Goal: Task Accomplishment & Management: Use online tool/utility

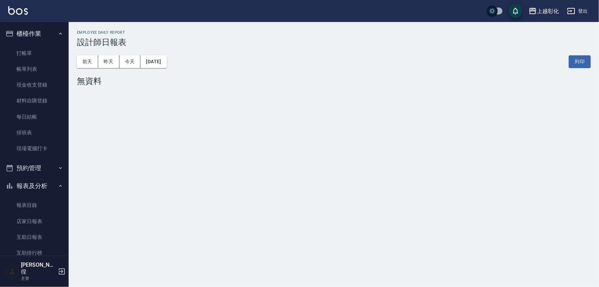
scroll to position [125, 0]
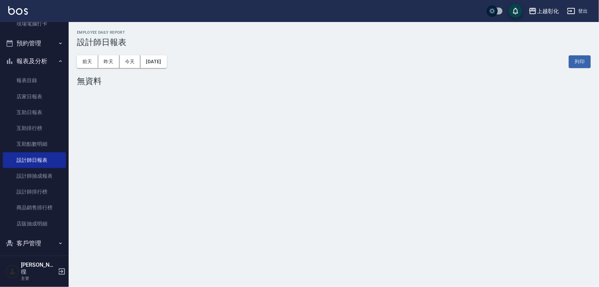
click at [27, 238] on button "客戶管理" at bounding box center [34, 243] width 63 height 18
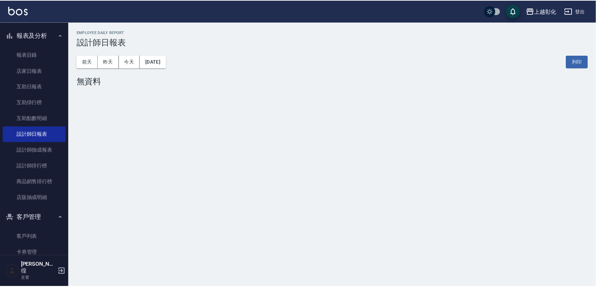
scroll to position [200, 0]
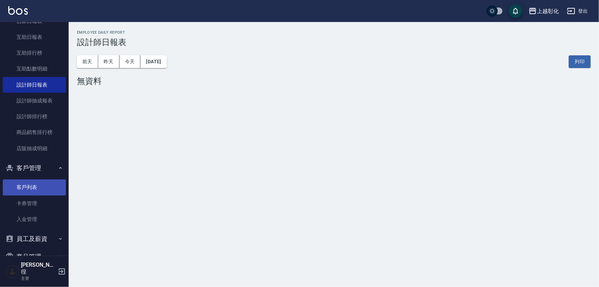
click at [31, 189] on link "客戶列表" at bounding box center [34, 187] width 63 height 16
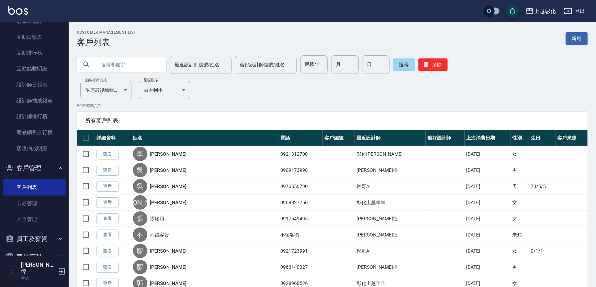
click at [134, 65] on input "text" at bounding box center [128, 64] width 65 height 19
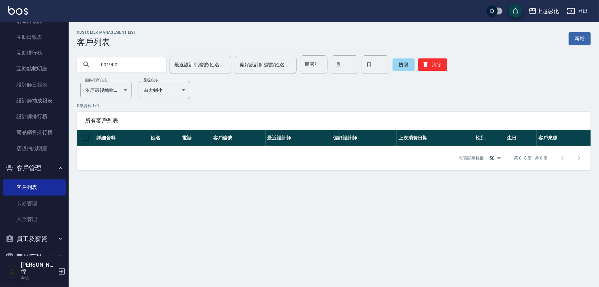
click at [134, 65] on input "091900" at bounding box center [128, 64] width 65 height 19
type input "0911900"
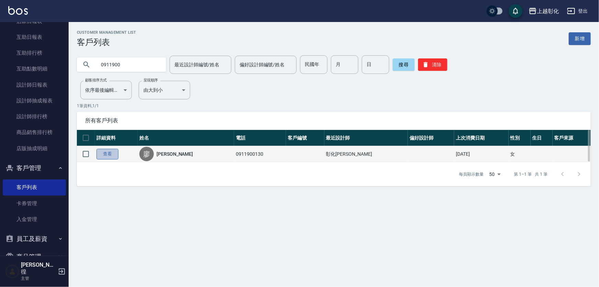
click at [97, 152] on link "查看" at bounding box center [108, 154] width 22 height 11
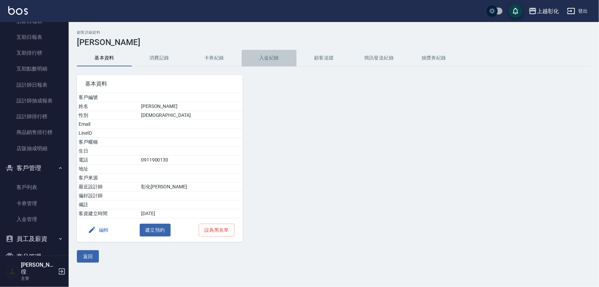
click at [270, 58] on button "入金紀錄" at bounding box center [269, 58] width 55 height 16
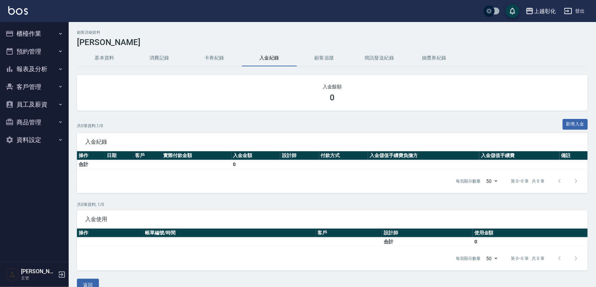
click at [57, 31] on button "櫃檯作業" at bounding box center [34, 34] width 63 height 18
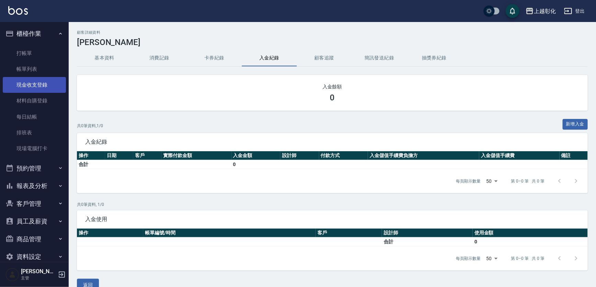
click at [35, 80] on link "現金收支登錄" at bounding box center [34, 85] width 63 height 16
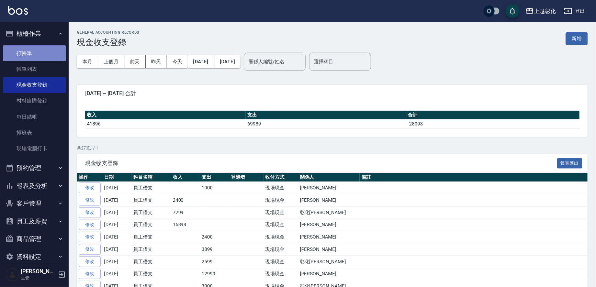
click at [43, 55] on link "打帳單" at bounding box center [34, 53] width 63 height 16
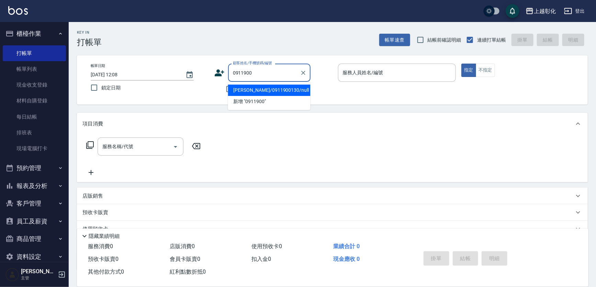
type input "[PERSON_NAME]/0911900130/null"
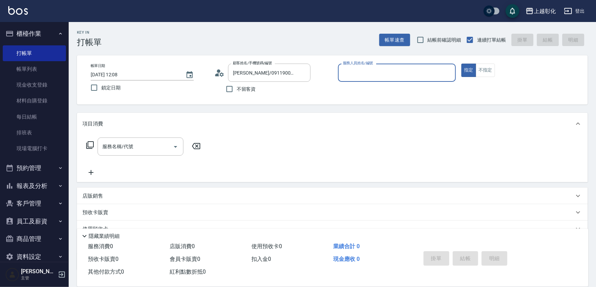
type input "ㄙ"
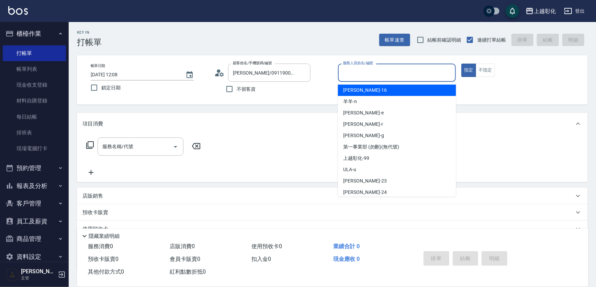
type input "ㄙ"
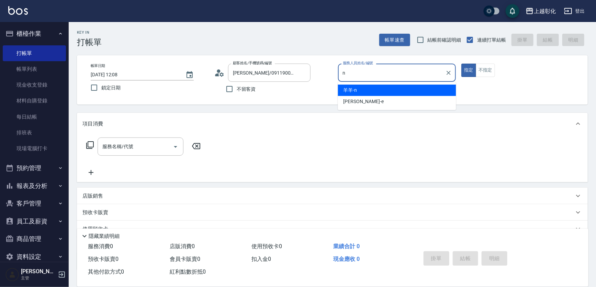
type input "羊羊-n"
type button "true"
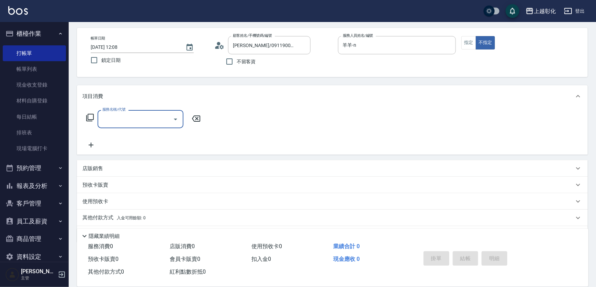
scroll to position [47, 0]
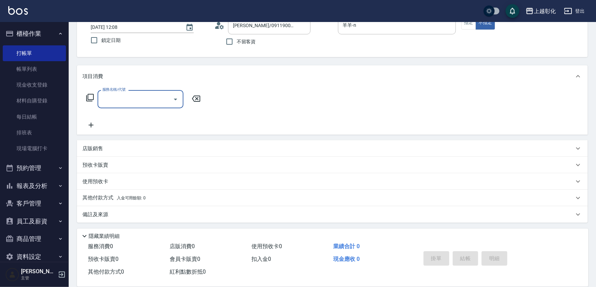
click at [137, 183] on div "使用預收卡" at bounding box center [327, 181] width 491 height 7
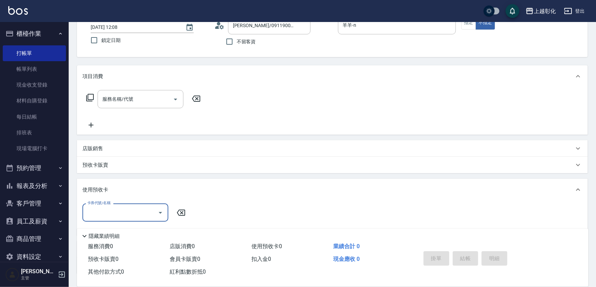
scroll to position [0, 0]
click at [139, 207] on input "卡券代號/名稱" at bounding box center [120, 212] width 69 height 12
